Goal: Task Accomplishment & Management: Manage account settings

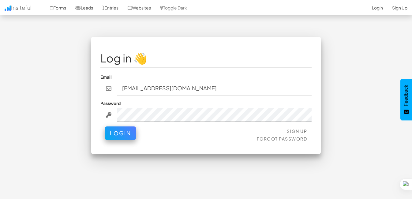
click at [105, 126] on button "Login" at bounding box center [120, 132] width 31 height 13
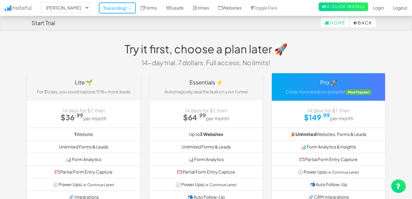
select select "2486"
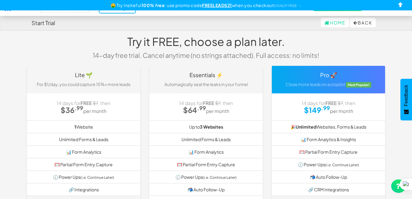
scroll to position [31, 0]
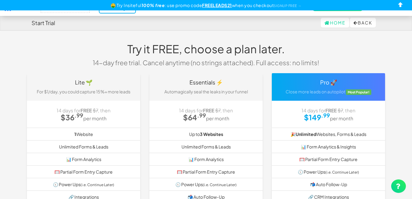
select select "2486"
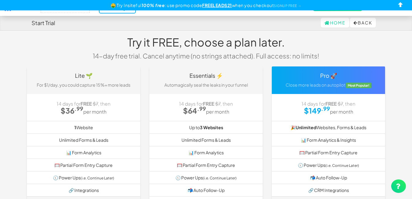
click at [223, 34] on body "Start Trial Home Back Toggle navigation Insiteful -- None -- [PERSON_NAME] Tria…" at bounding box center [206, 139] width 412 height 293
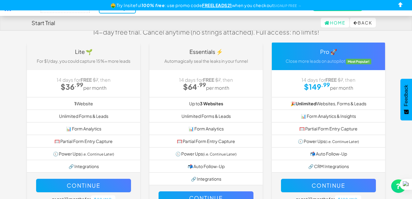
scroll to position [0, 0]
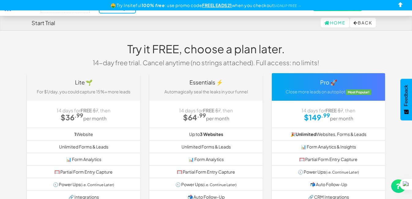
click at [211, 6] on u "FREELEADS21" at bounding box center [217, 5] width 30 height 6
click at [403, 4] on input "checkbox" at bounding box center [400, 5] width 9 height 9
checkbox input "true"
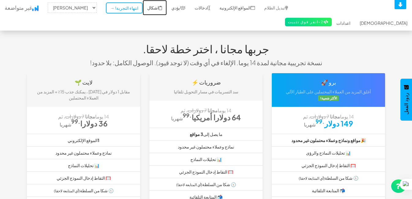
click at [147, 8] on font "اشكال" at bounding box center [153, 8] width 12 height 6
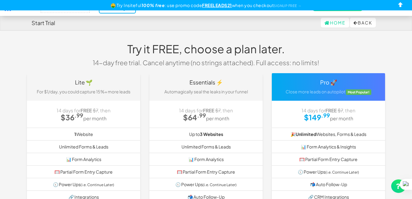
select select "2486"
